Goal: Information Seeking & Learning: Learn about a topic

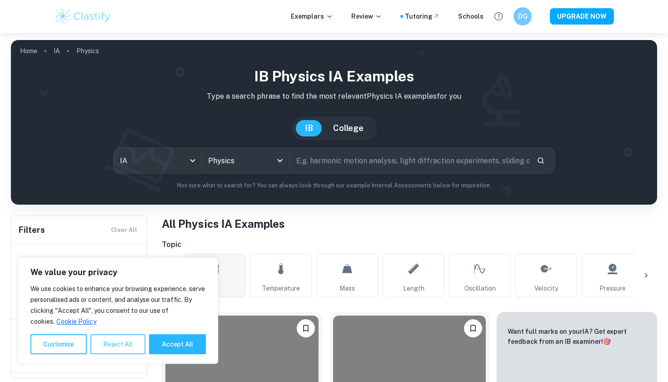
click at [122, 338] on button "Reject All" at bounding box center [117, 344] width 55 height 20
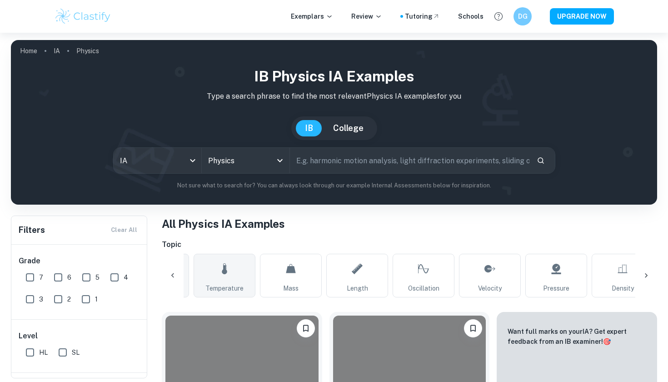
scroll to position [0, 62]
click at [29, 276] on input "7" at bounding box center [30, 277] width 18 height 18
checkbox input "true"
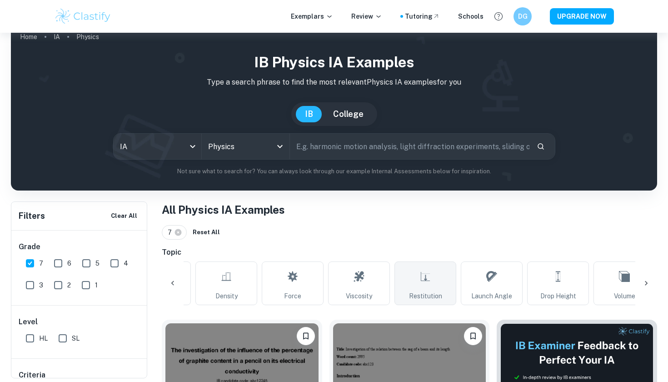
scroll to position [0, 454]
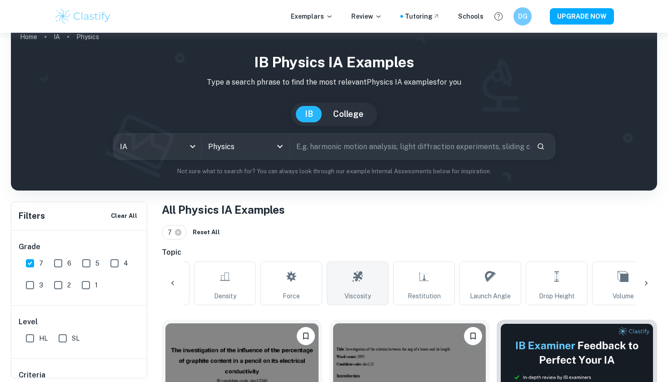
click at [359, 286] on icon at bounding box center [357, 276] width 11 height 22
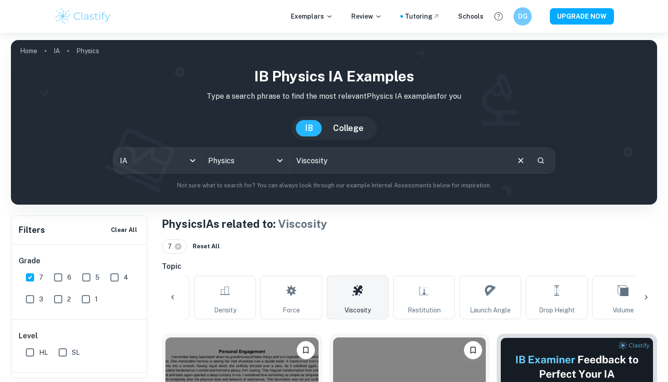
click at [381, 165] on input "text" at bounding box center [399, 160] width 219 height 25
type input "V"
type input "Density"
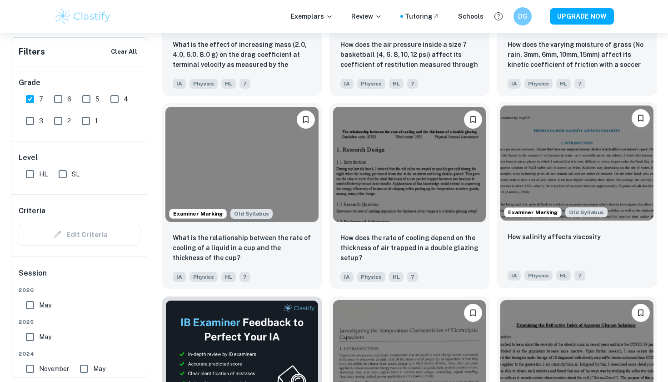
scroll to position [1197, 0]
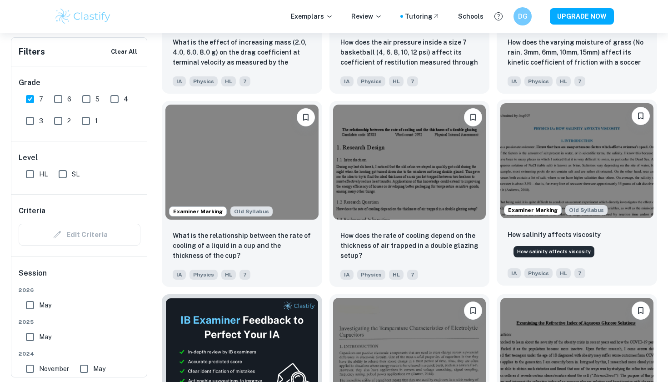
click at [509, 239] on p "How salinity affects viscosity" at bounding box center [554, 235] width 93 height 10
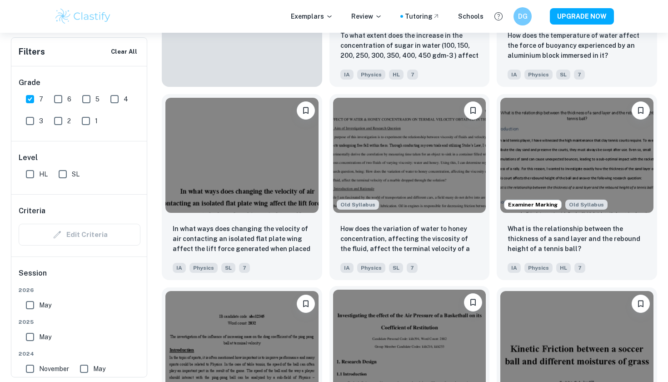
scroll to position [817, 0]
